Goal: Check status

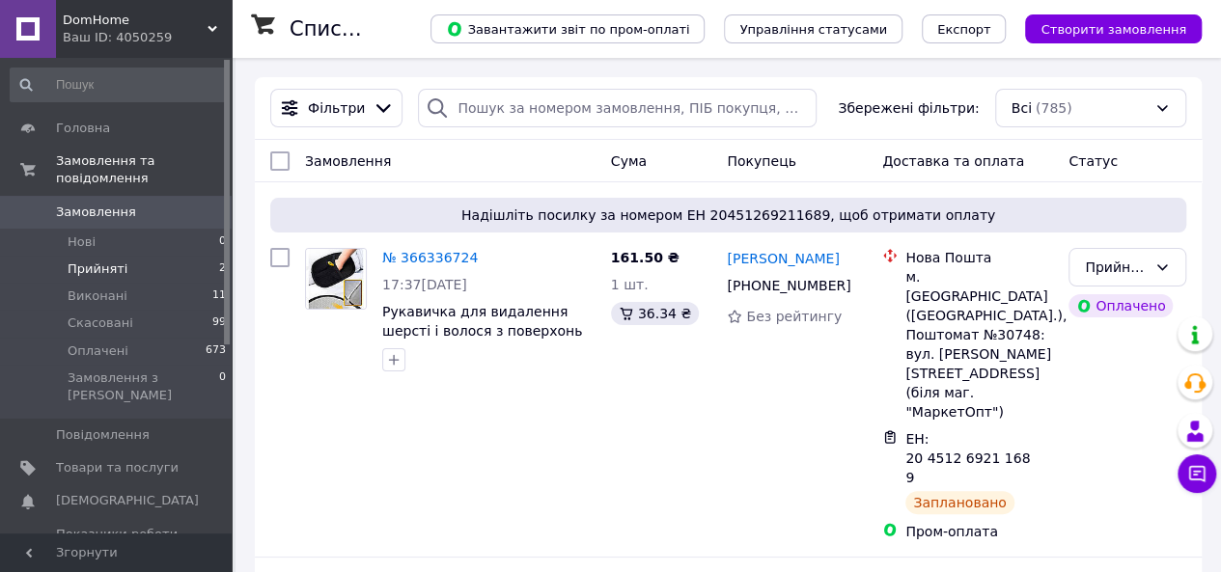
click at [98, 261] on span "Прийняті" at bounding box center [98, 269] width 60 height 17
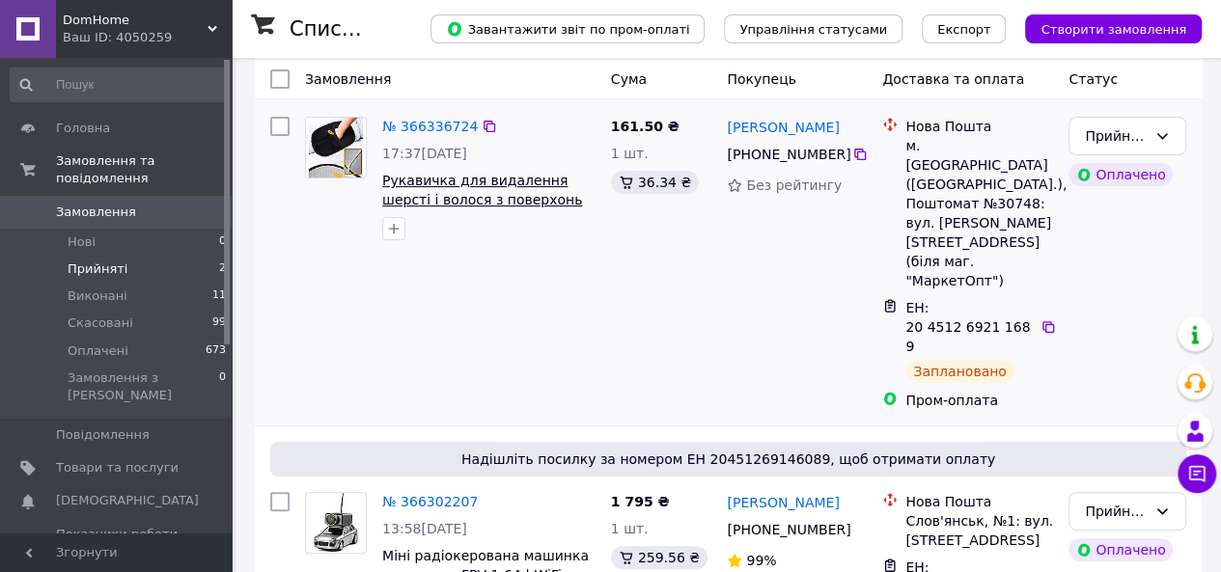
scroll to position [230, 0]
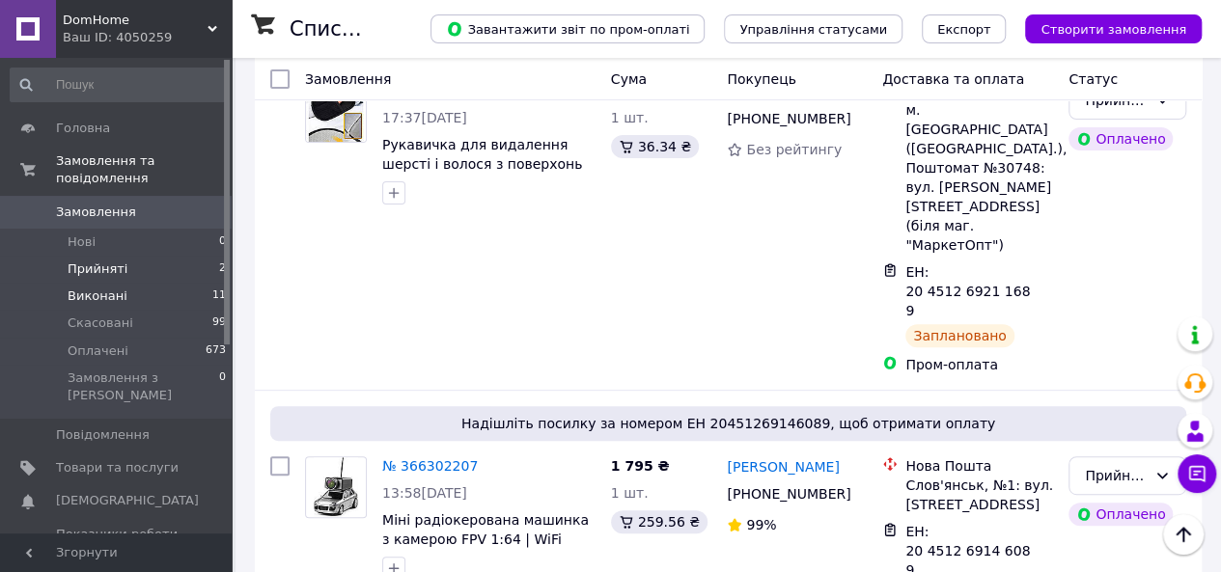
click at [95, 288] on span "Виконані" at bounding box center [98, 296] width 60 height 17
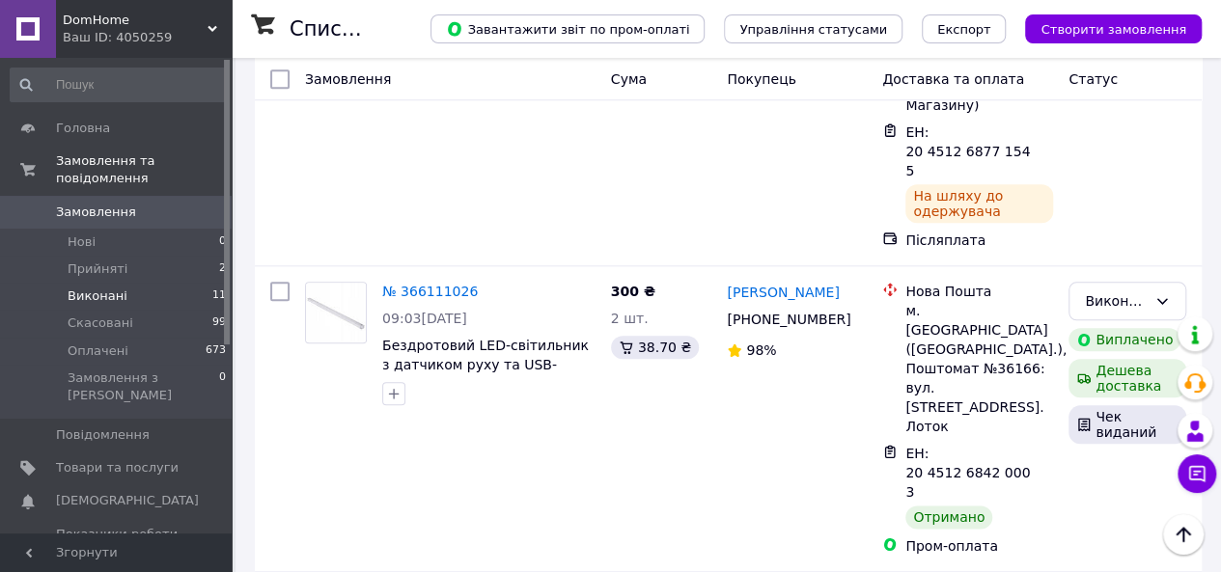
scroll to position [884, 0]
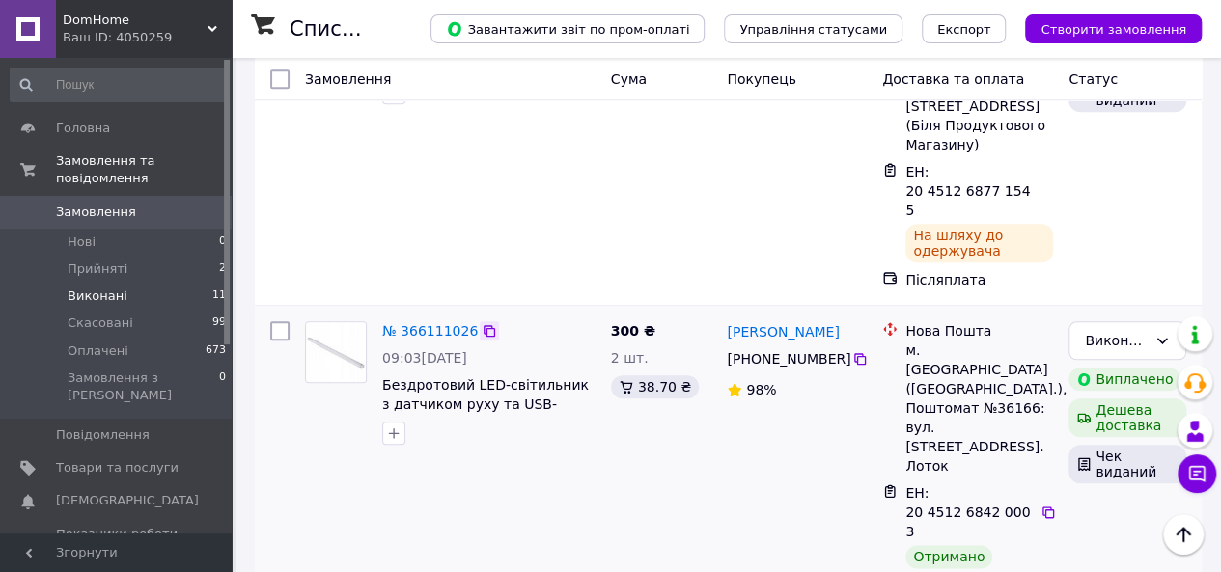
click at [482, 323] on icon at bounding box center [489, 330] width 15 height 15
click at [1164, 333] on icon at bounding box center [1161, 340] width 15 height 15
click at [1127, 290] on li "Оплачено" at bounding box center [1127, 295] width 116 height 35
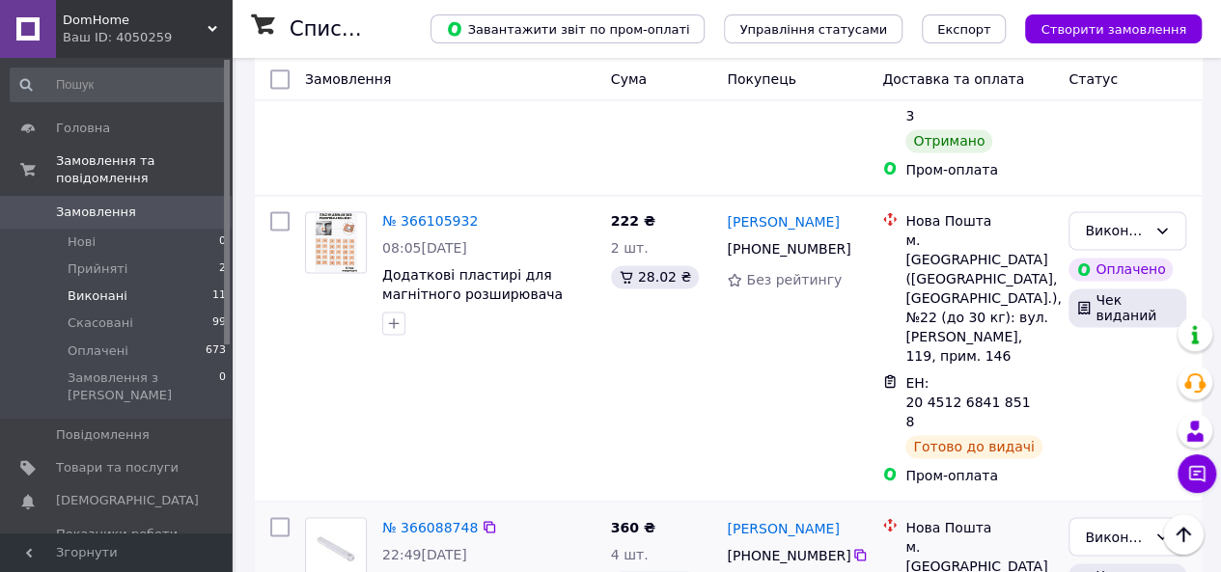
scroll to position [1270, 0]
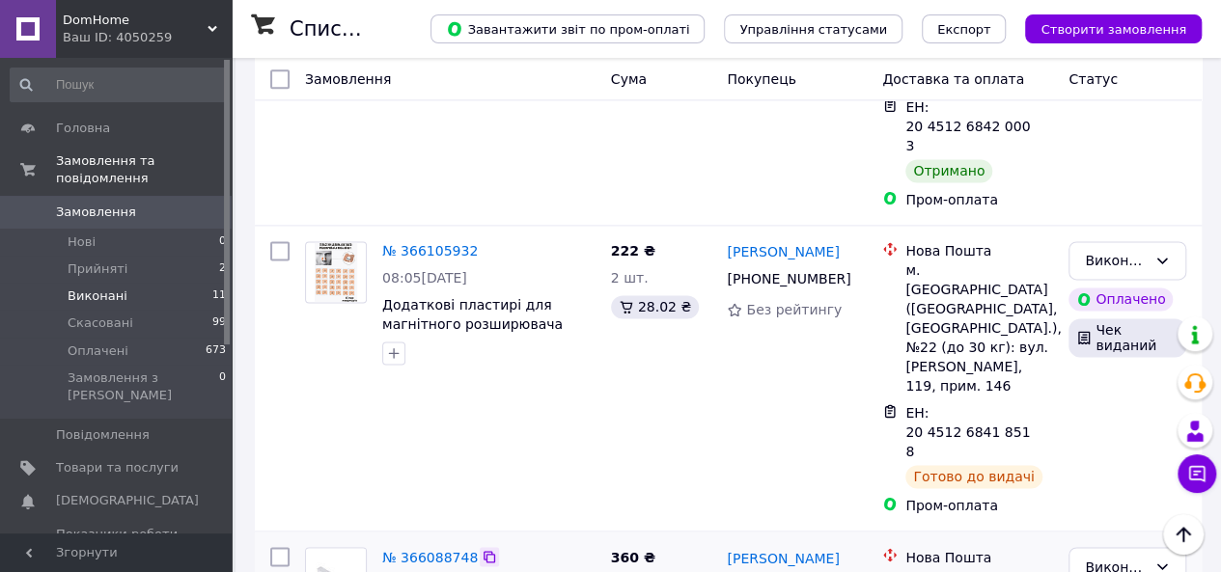
click at [482, 549] on icon at bounding box center [489, 556] width 15 height 15
click at [1169, 559] on icon at bounding box center [1161, 566] width 15 height 15
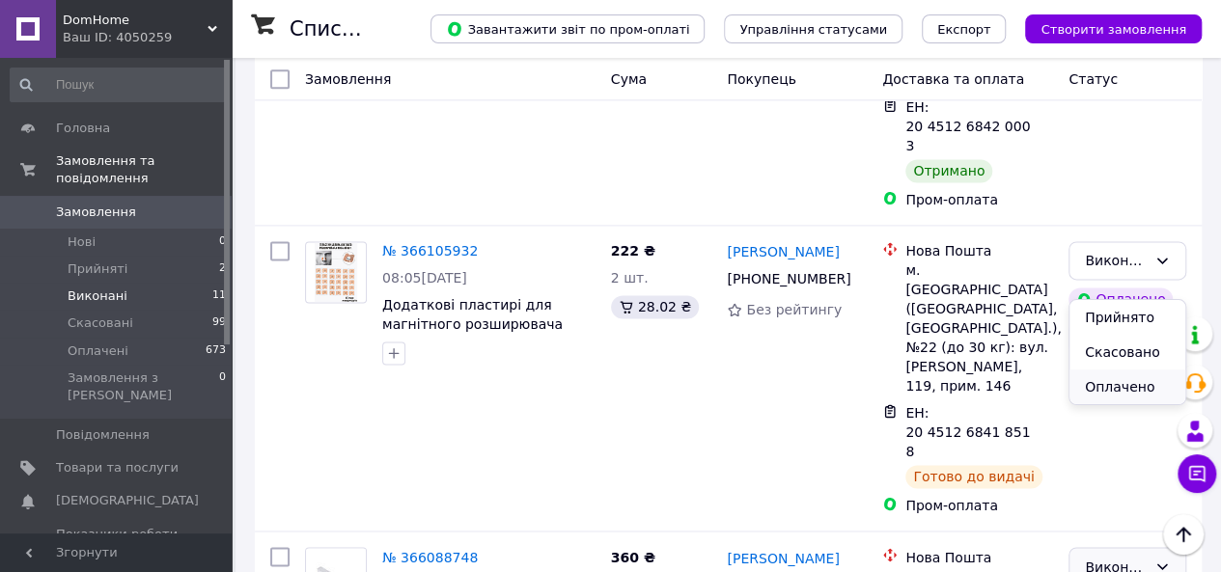
click at [1096, 393] on li "Оплачено" at bounding box center [1127, 387] width 116 height 35
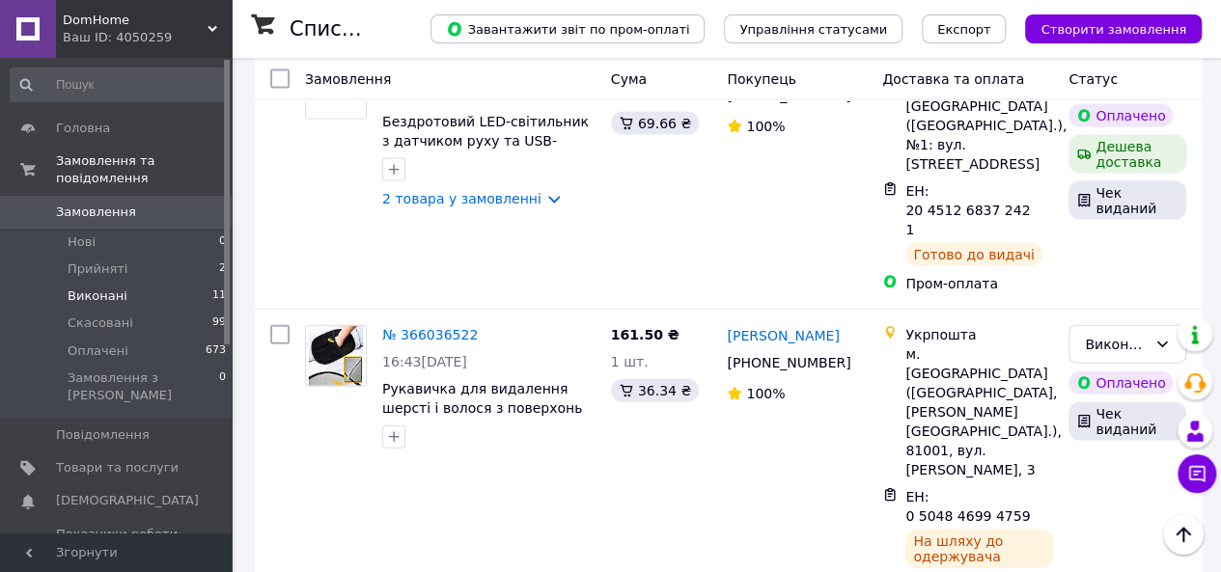
scroll to position [2005, 0]
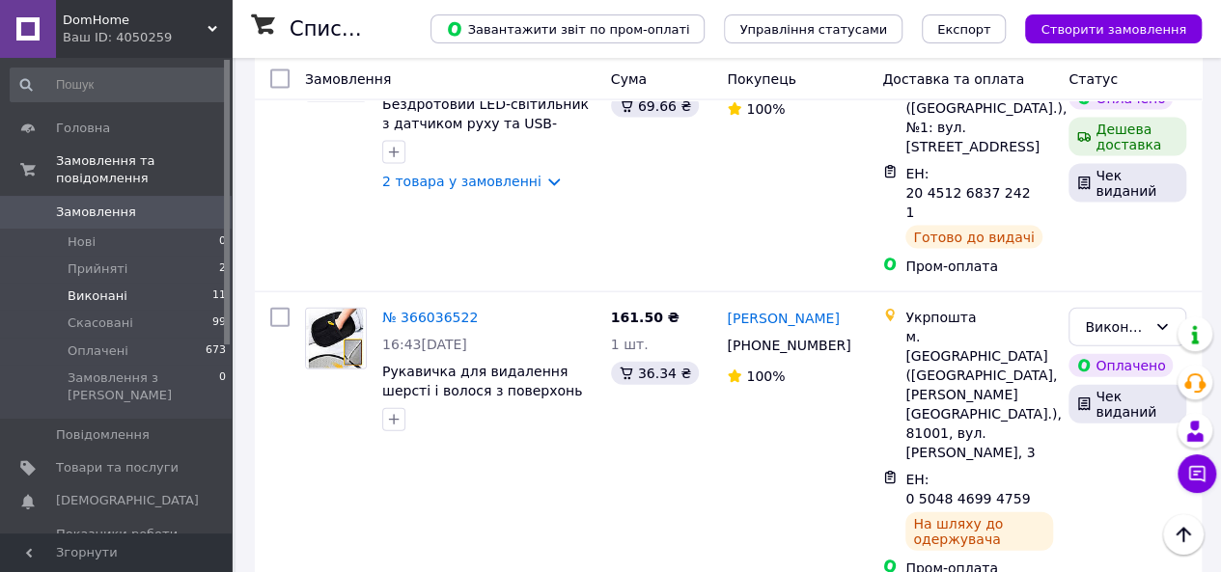
click at [1133, 320] on li "Оплачено" at bounding box center [1127, 313] width 116 height 35
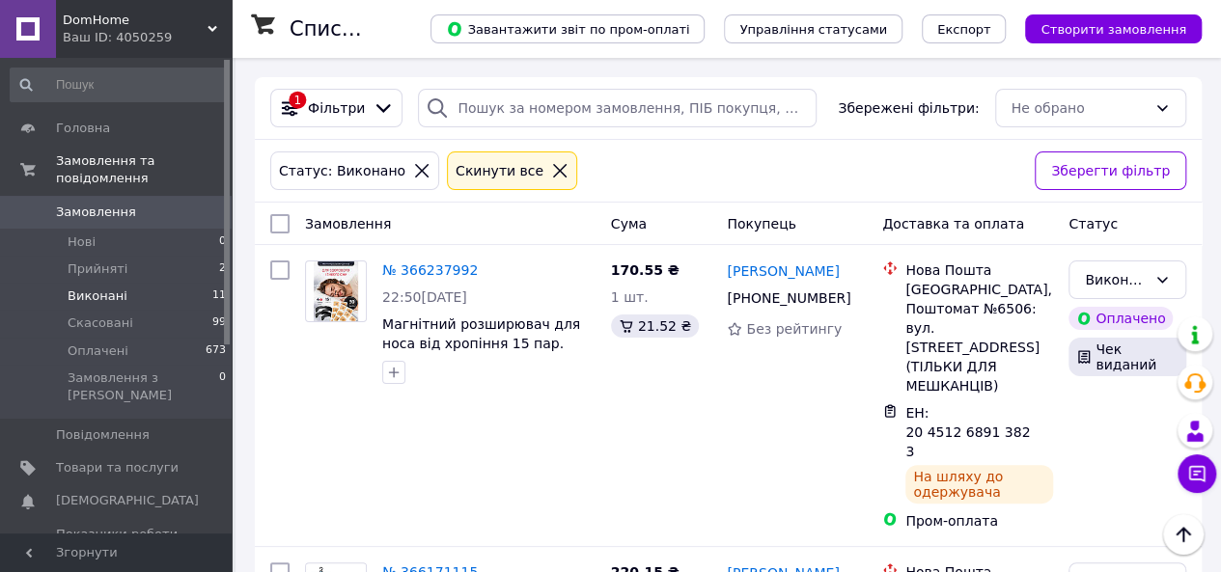
scroll to position [0, 0]
